Goal: Task Accomplishment & Management: Manage account settings

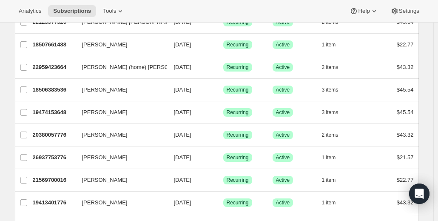
scroll to position [82, 0]
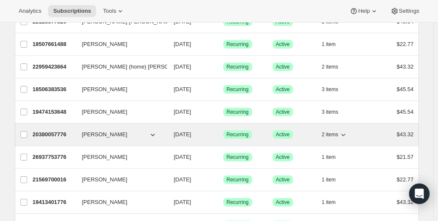
click at [91, 132] on span "[PERSON_NAME]" at bounding box center [104, 134] width 45 height 8
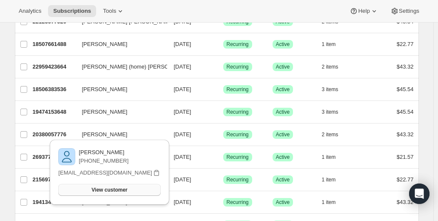
click at [116, 190] on span "View customer" at bounding box center [109, 189] width 36 height 7
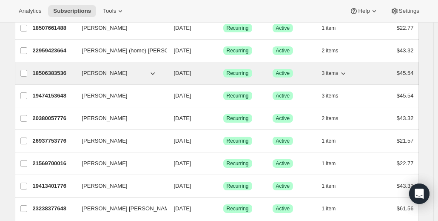
scroll to position [107, 0]
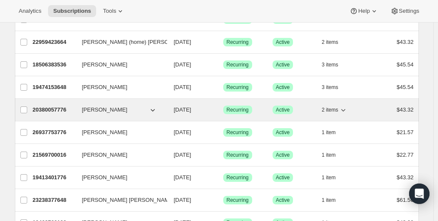
click at [155, 110] on icon "button" at bounding box center [152, 109] width 8 height 8
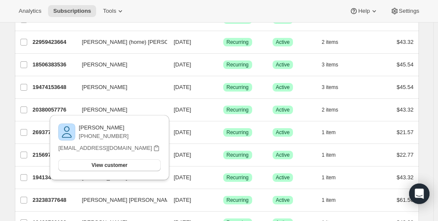
click at [161, 3] on div "Analytics Subscriptions Tools Help Settings" at bounding box center [219, 11] width 438 height 23
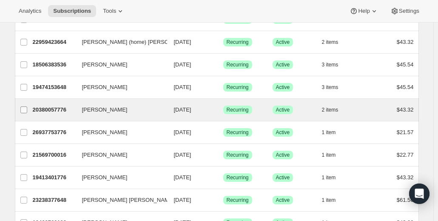
click at [25, 109] on input "[PERSON_NAME]" at bounding box center [23, 109] width 7 height 7
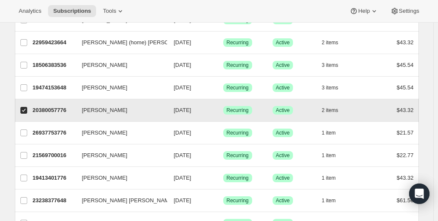
click at [25, 109] on input "[PERSON_NAME]" at bounding box center [23, 110] width 7 height 7
checkbox input "false"
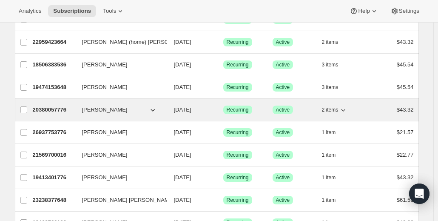
click at [102, 110] on span "[PERSON_NAME]" at bounding box center [104, 109] width 45 height 8
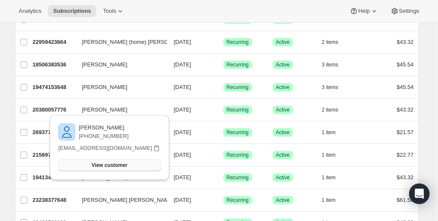
click at [107, 165] on span "View customer" at bounding box center [109, 164] width 36 height 7
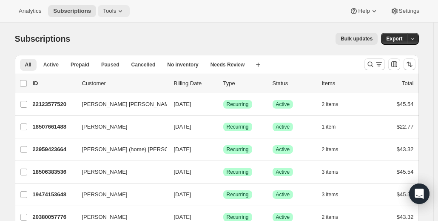
click at [118, 11] on icon at bounding box center [120, 11] width 8 height 8
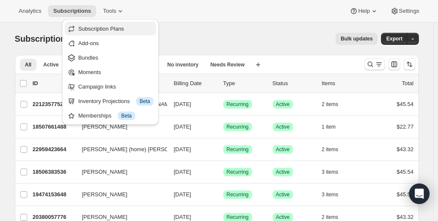
click at [105, 29] on span "Subscription Plans" at bounding box center [101, 28] width 46 height 6
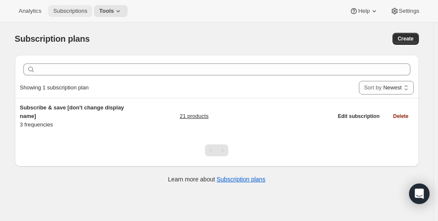
click at [71, 11] on span "Subscriptions" at bounding box center [70, 11] width 34 height 7
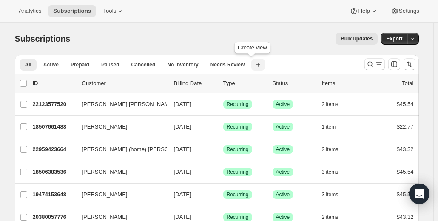
click at [254, 65] on icon "button" at bounding box center [258, 64] width 8 height 8
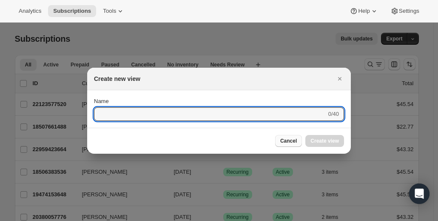
click at [289, 142] on span "Cancel" at bounding box center [288, 140] width 17 height 7
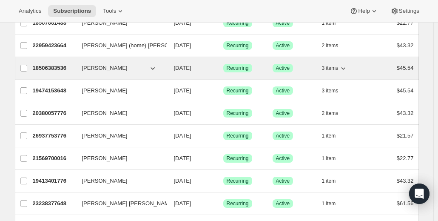
scroll to position [103, 0]
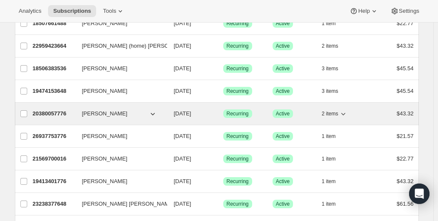
click at [154, 113] on icon "button" at bounding box center [152, 113] width 8 height 8
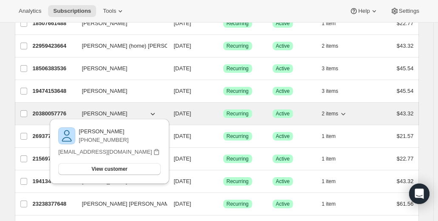
click at [154, 113] on icon "button" at bounding box center [152, 113] width 8 height 8
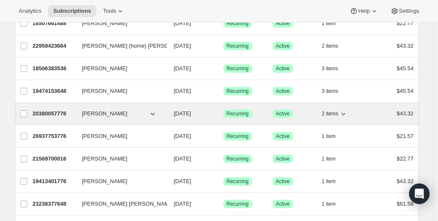
click at [96, 111] on span "[PERSON_NAME]" at bounding box center [104, 113] width 45 height 8
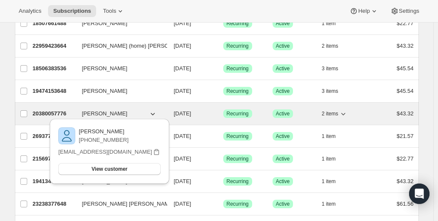
click at [48, 111] on p "20380057776" at bounding box center [54, 113] width 42 height 8
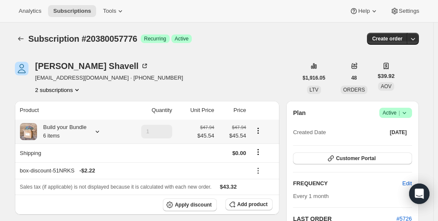
click at [101, 130] on icon at bounding box center [97, 131] width 8 height 8
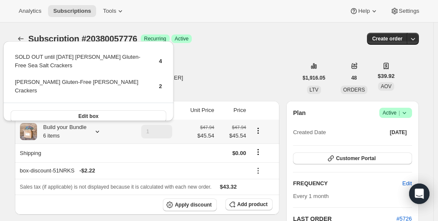
click at [101, 130] on icon at bounding box center [97, 131] width 8 height 8
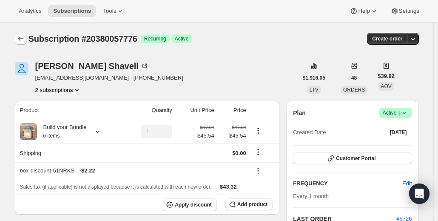
click at [24, 37] on icon "Subscriptions" at bounding box center [21, 38] width 8 height 8
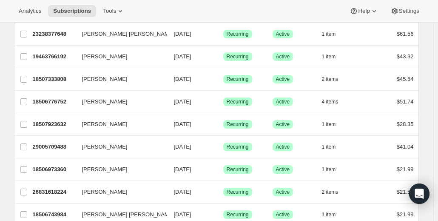
scroll to position [282, 0]
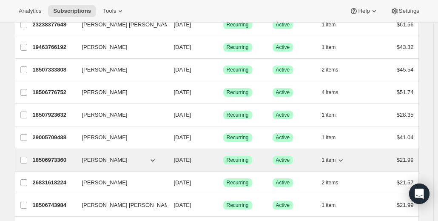
click at [59, 158] on p "18506973360" at bounding box center [54, 160] width 42 height 8
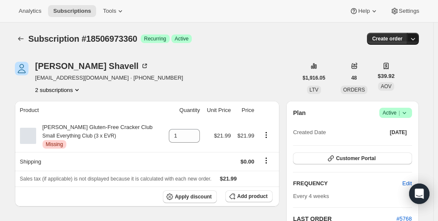
click at [414, 41] on icon "button" at bounding box center [412, 38] width 8 height 8
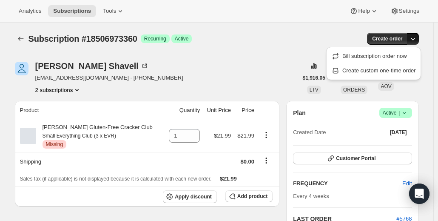
click at [414, 41] on icon "button" at bounding box center [412, 38] width 8 height 8
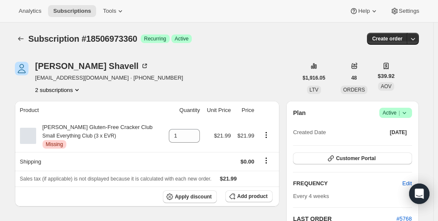
click at [80, 89] on icon "Product actions" at bounding box center [77, 89] width 8 height 8
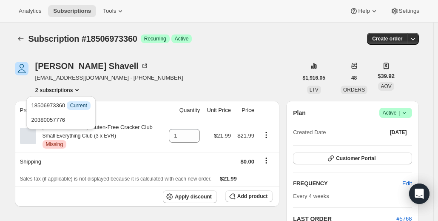
click at [80, 89] on icon "Product actions" at bounding box center [77, 89] width 8 height 8
click at [84, 105] on span "Current" at bounding box center [78, 105] width 17 height 7
click at [203, 74] on div "[PERSON_NAME] [PERSON_NAME][EMAIL_ADDRESS][DOMAIN_NAME] · [PHONE_NUMBER] 2 subs…" at bounding box center [156, 78] width 283 height 32
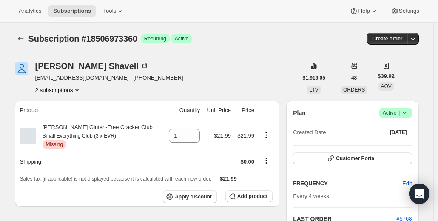
click at [408, 113] on icon at bounding box center [404, 112] width 8 height 8
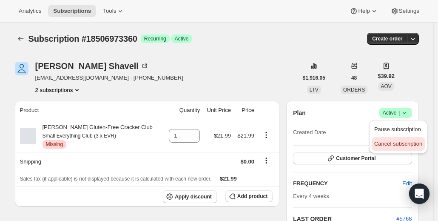
click at [393, 146] on span "Cancel subscription" at bounding box center [398, 143] width 48 height 6
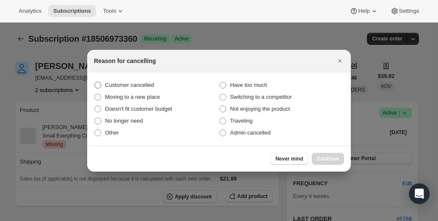
click at [97, 85] on span ":r14d:" at bounding box center [97, 85] width 7 height 7
click at [95, 82] on input "Customer cancelled" at bounding box center [94, 82] width 0 height 0
radio input "true"
click at [325, 156] on span "Continue" at bounding box center [328, 158] width 22 height 7
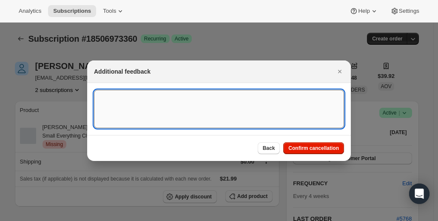
click at [280, 100] on textarea ":r14d:" at bounding box center [219, 109] width 250 height 38
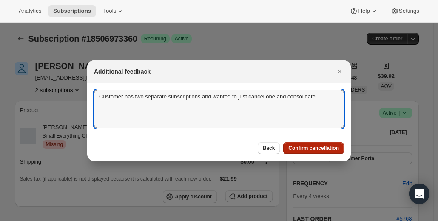
type textarea "Customer has two separate subscriptions and wanted to just cancel one and conso…"
click at [309, 147] on span "Confirm cancellation" at bounding box center [313, 147] width 51 height 7
